Goal: Information Seeking & Learning: Check status

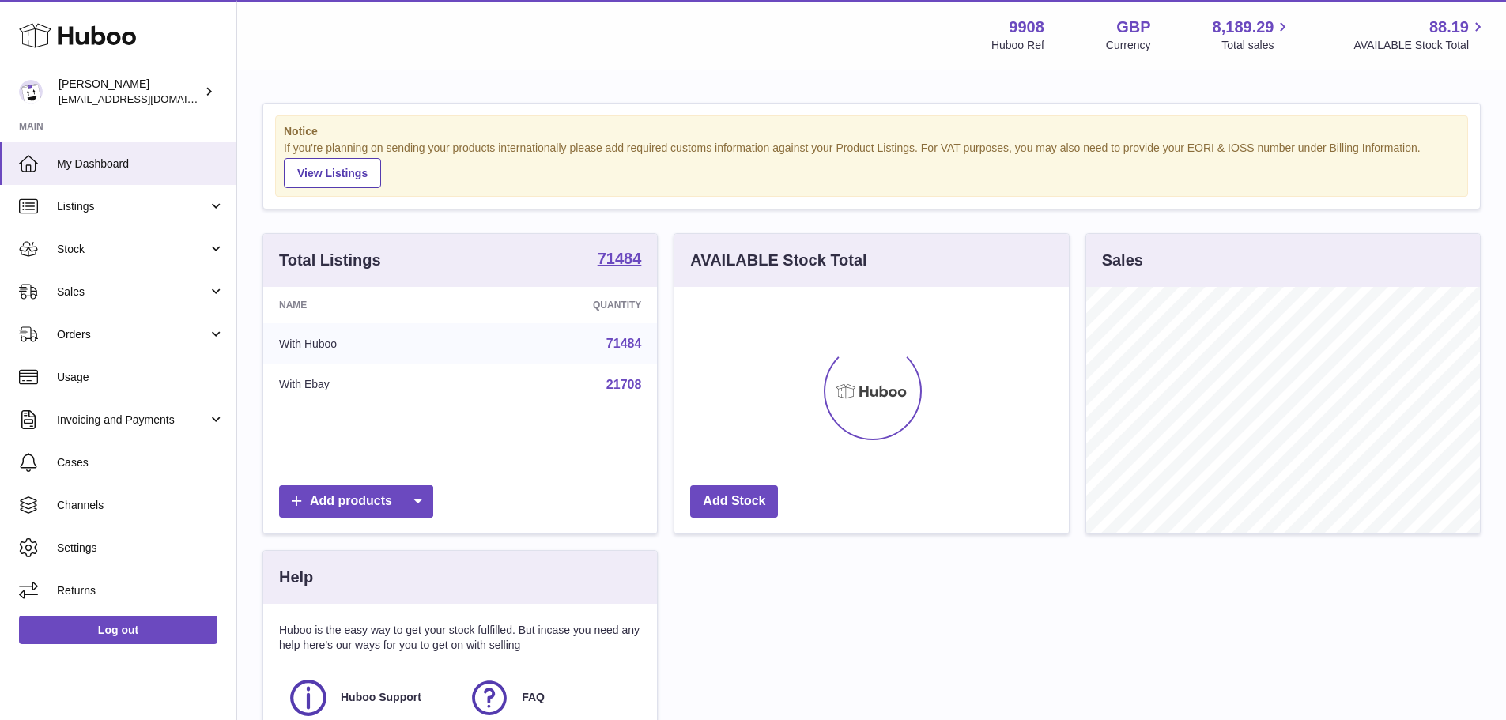
scroll to position [247, 395]
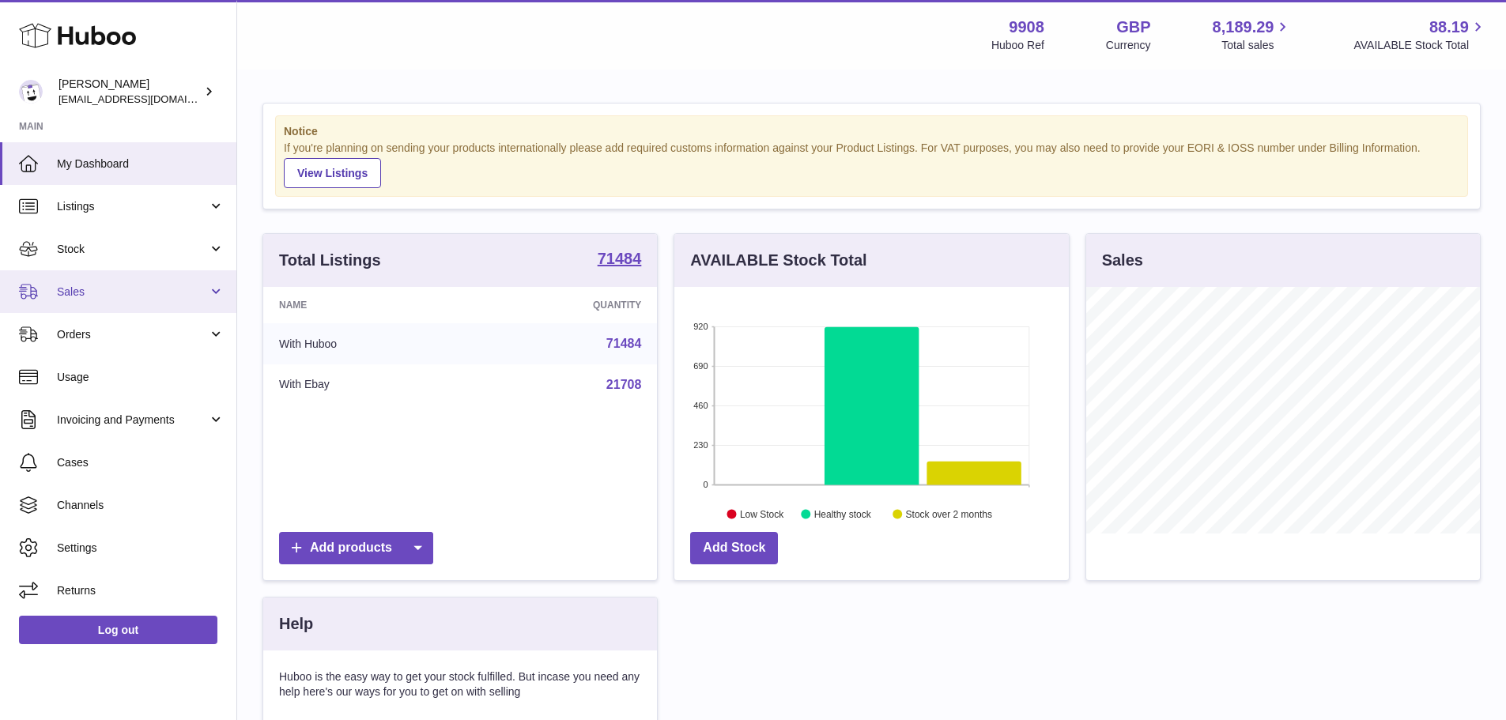
click at [138, 279] on link "Sales" at bounding box center [118, 291] width 236 height 43
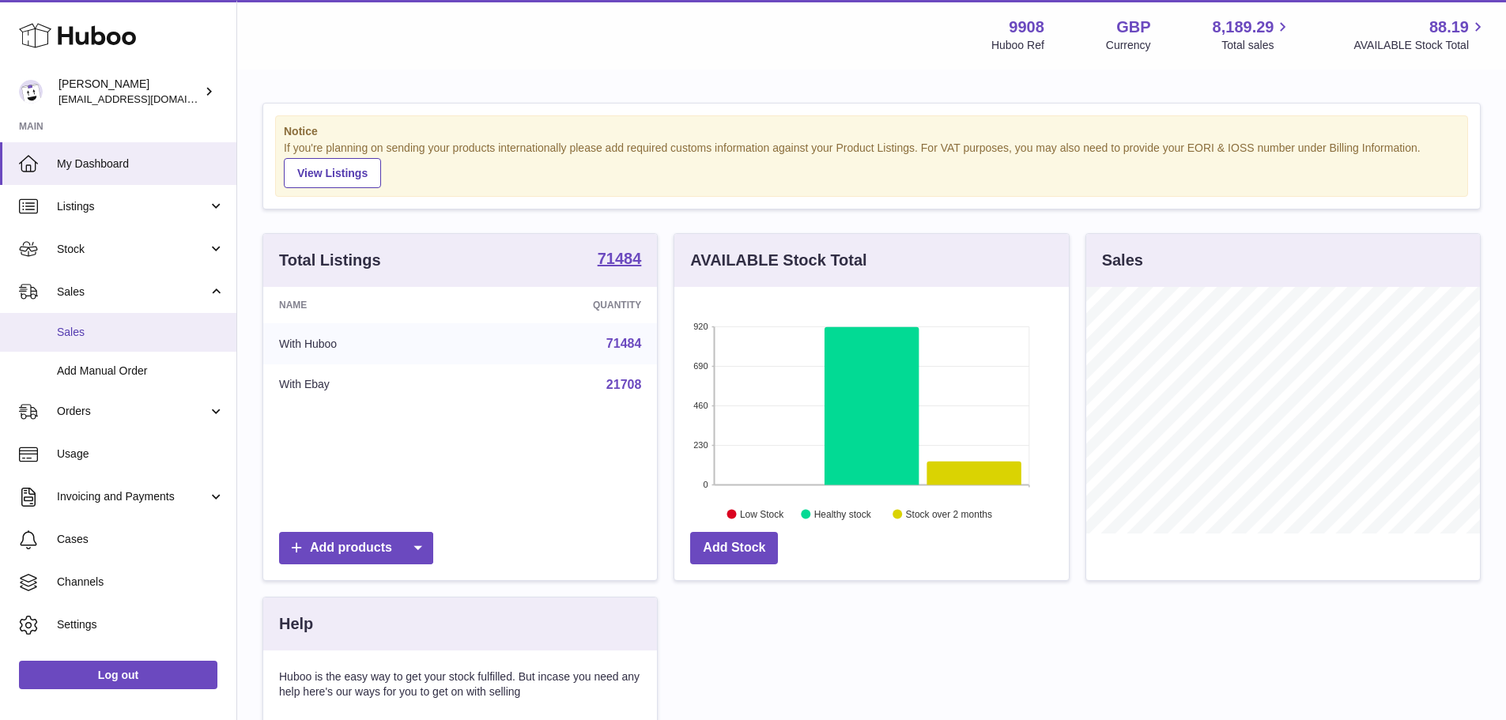
click at [161, 327] on span "Sales" at bounding box center [141, 332] width 168 height 15
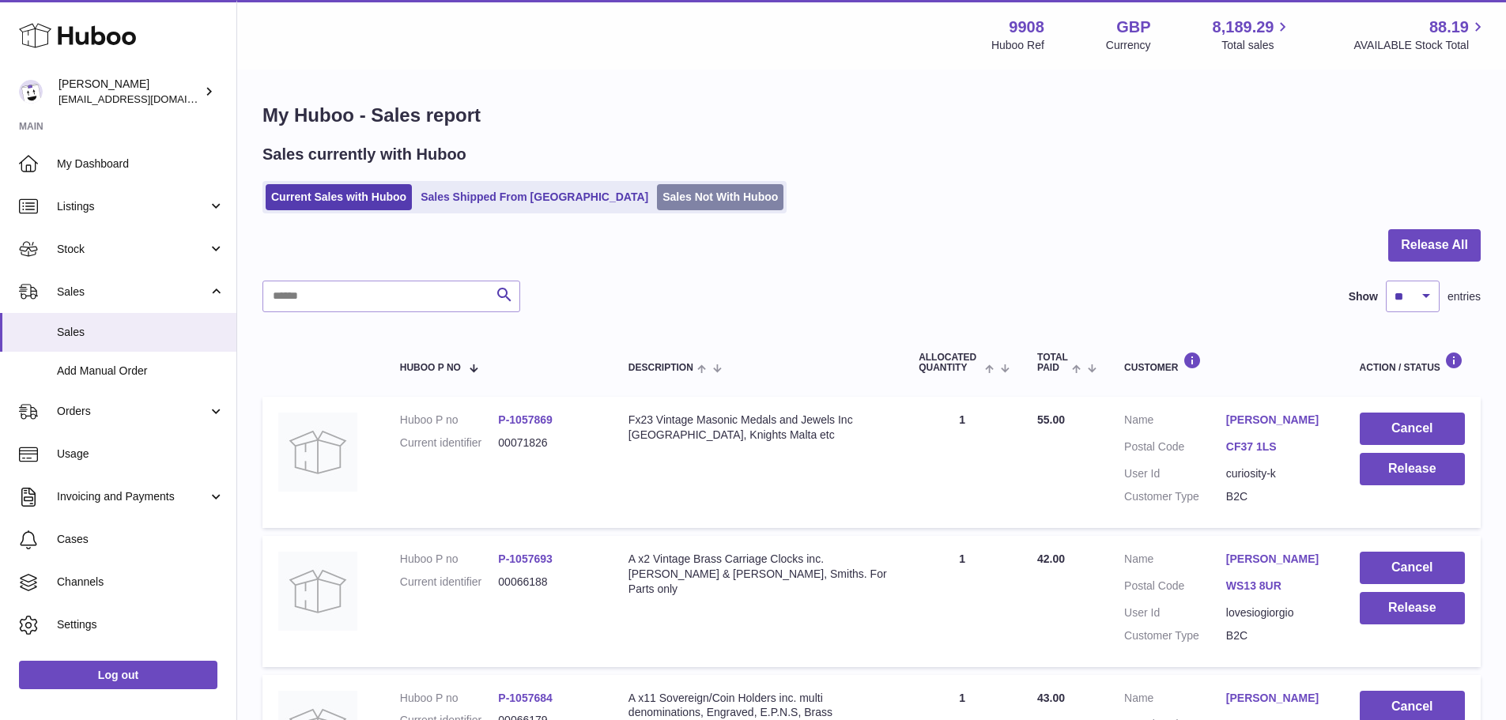
click at [657, 190] on link "Sales Not With Huboo" at bounding box center [720, 197] width 127 height 26
